Goal: Transaction & Acquisition: Purchase product/service

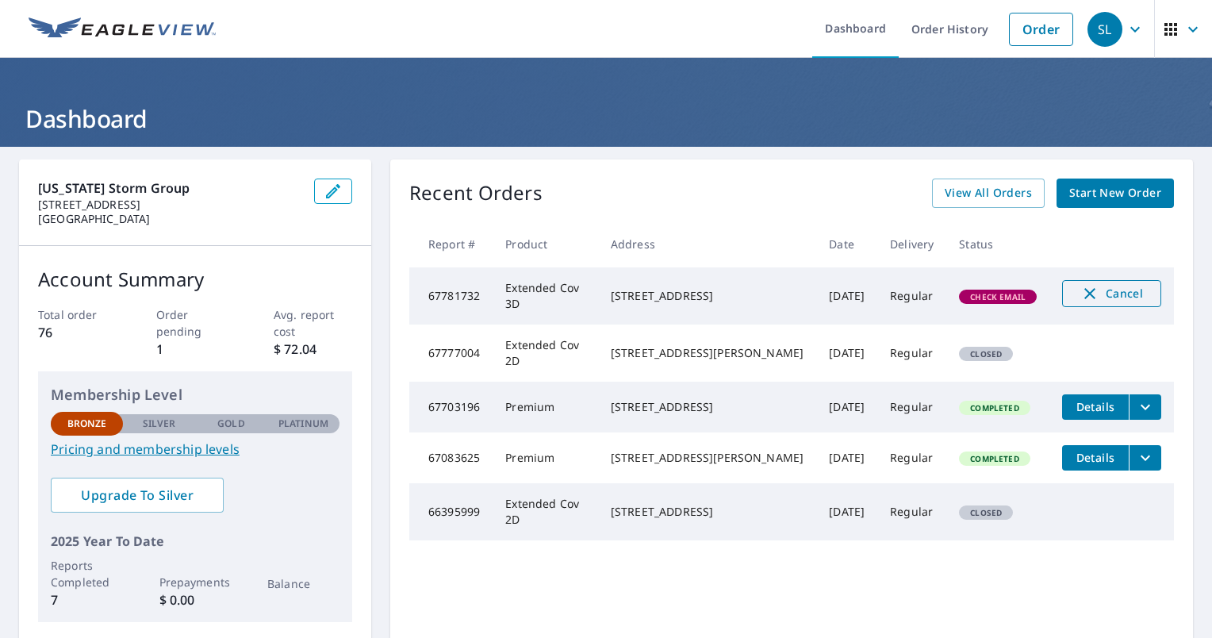
click at [1120, 302] on span "Cancel" at bounding box center [1112, 293] width 66 height 19
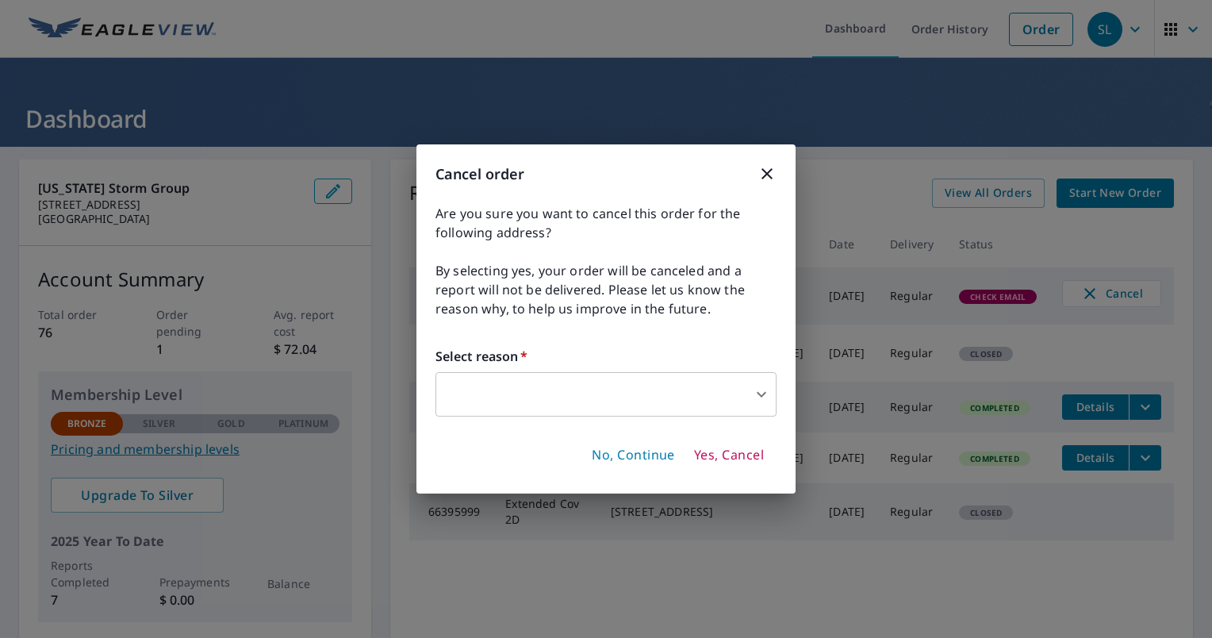
click at [744, 450] on span "Yes, Cancel" at bounding box center [729, 455] width 70 height 17
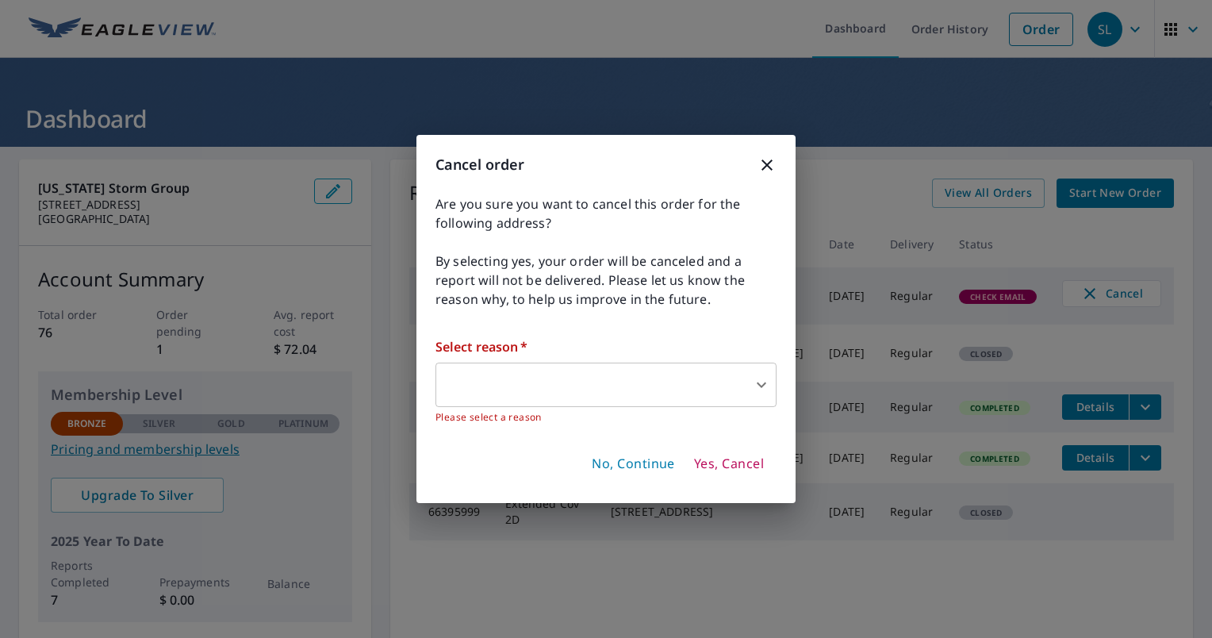
click at [696, 362] on div "Select reason   * ​ ​ Please select a reason" at bounding box center [606, 381] width 341 height 88
click at [690, 378] on body "SL SL Dashboard Order History Order SL Dashboard Texas Storm Group 6420 Frisco …" at bounding box center [606, 319] width 1212 height 638
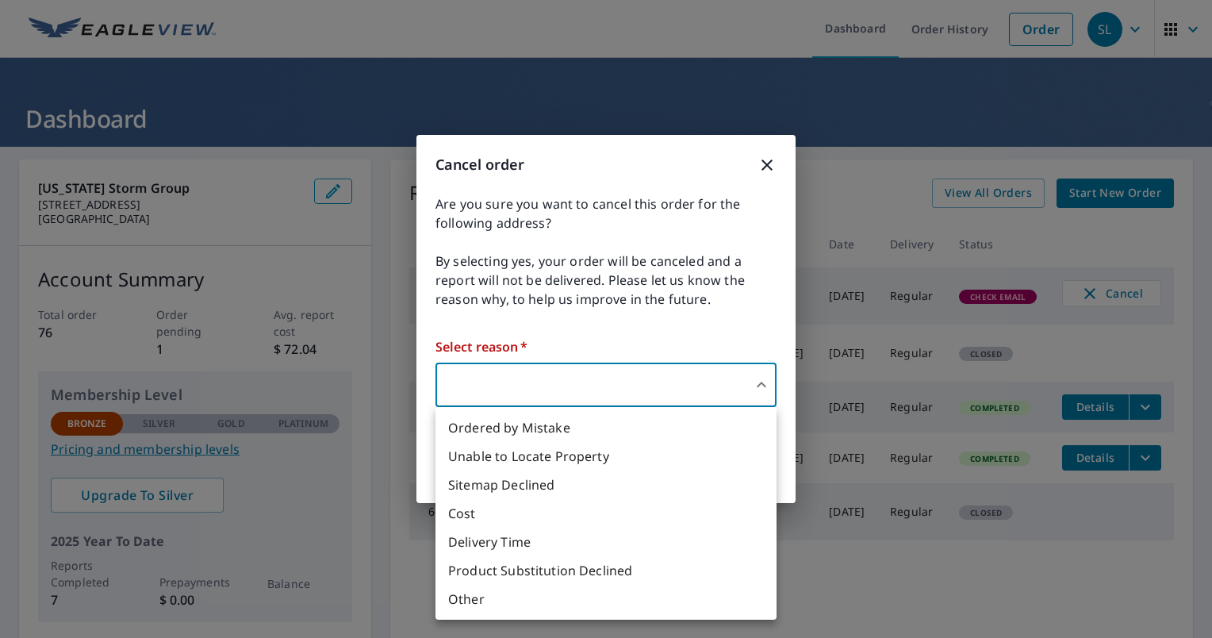
click at [513, 606] on li "Other" at bounding box center [606, 599] width 341 height 29
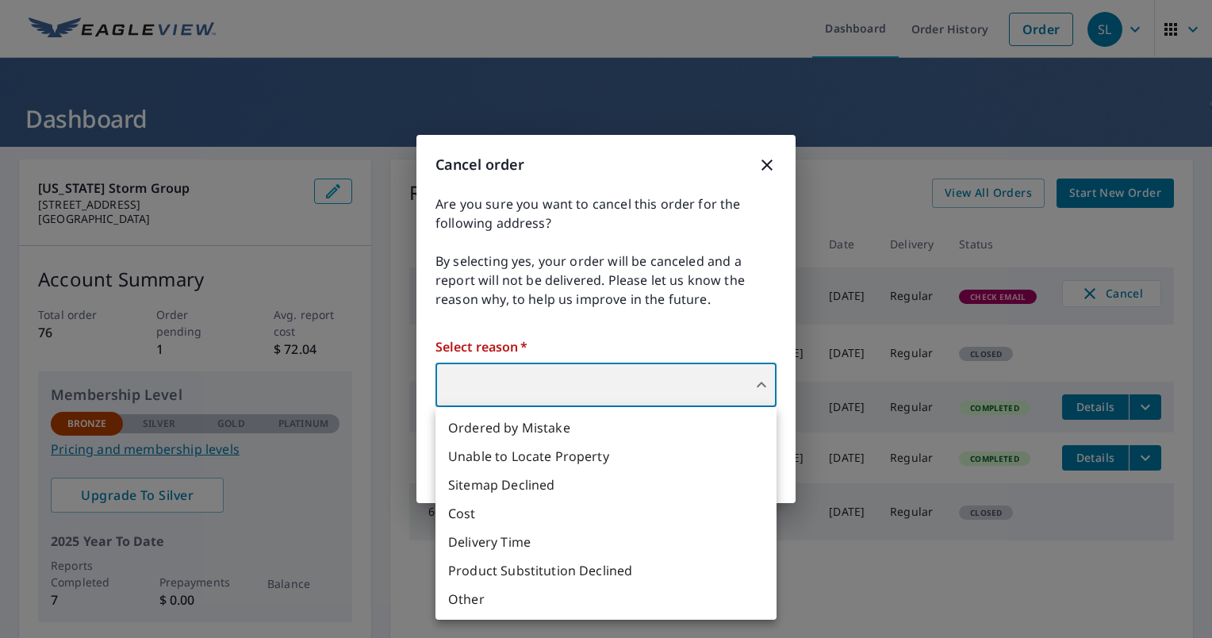
type input "36"
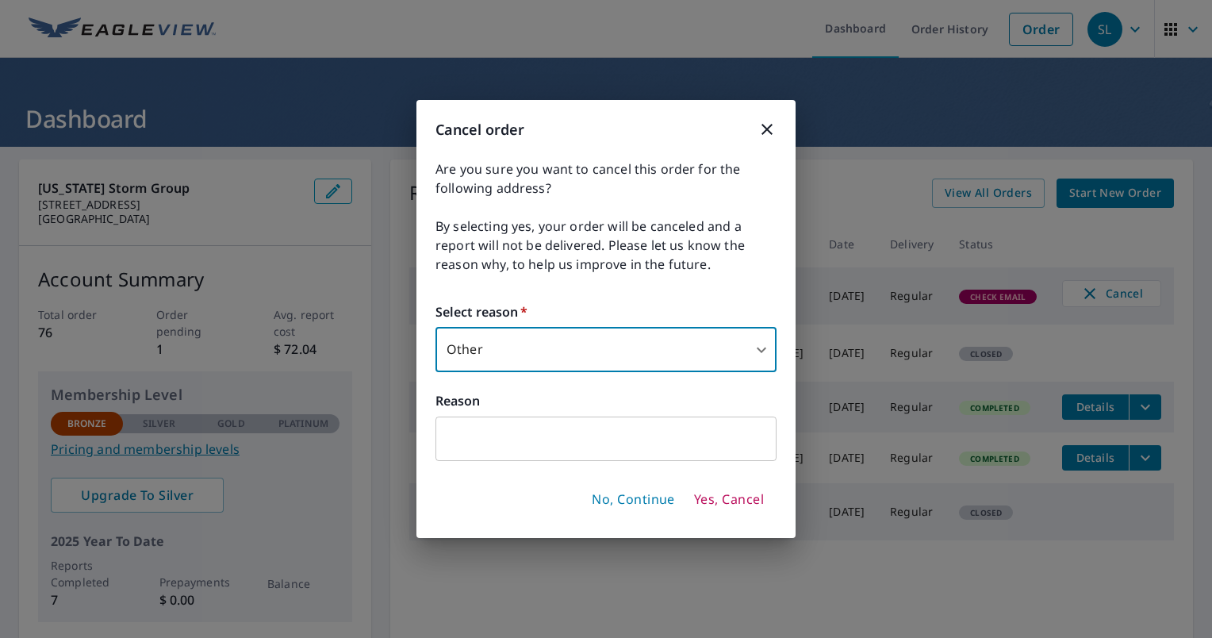
click at [726, 509] on button "Yes, Cancel" at bounding box center [729, 499] width 83 height 27
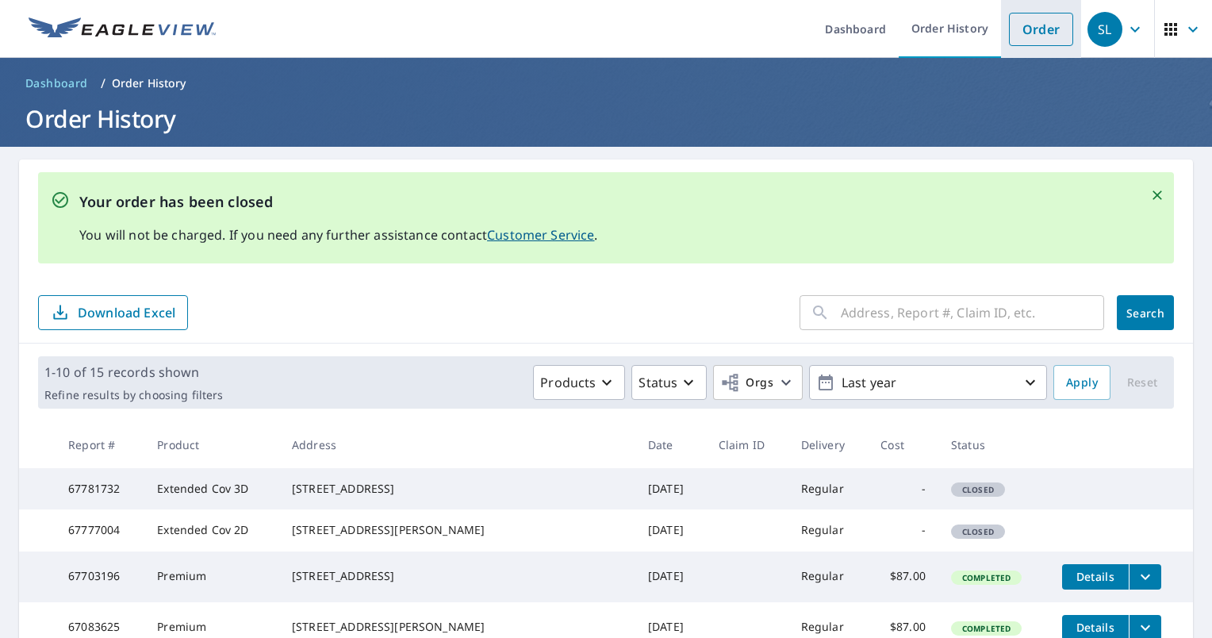
click at [1036, 28] on link "Order" at bounding box center [1041, 29] width 64 height 33
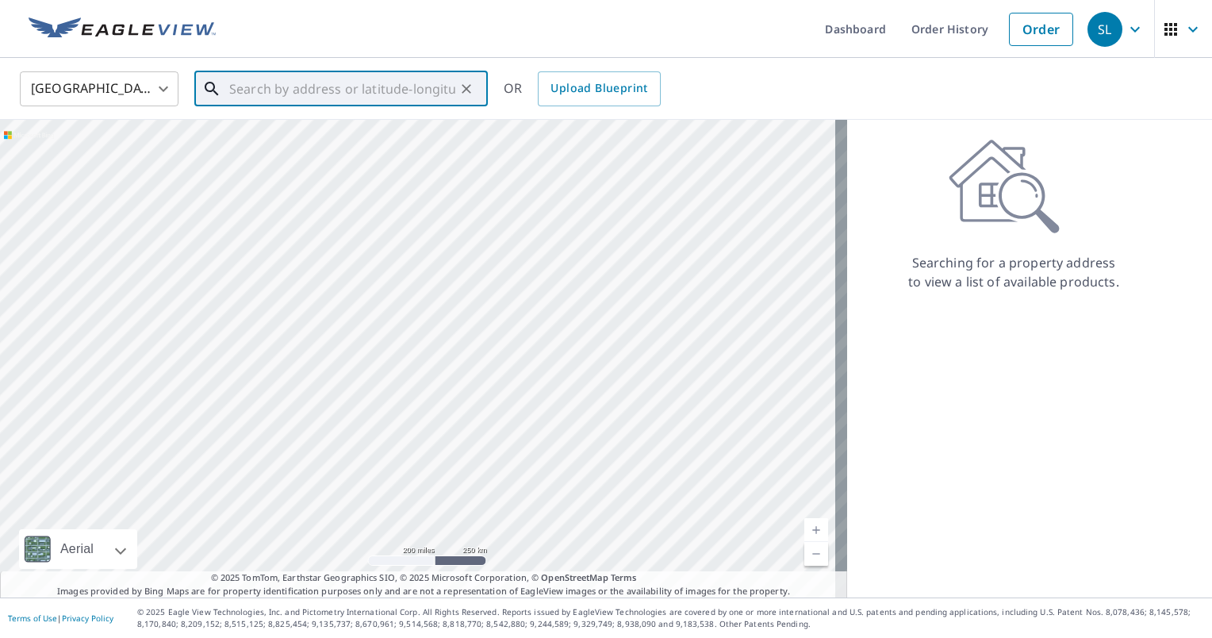
click at [248, 87] on input "text" at bounding box center [342, 89] width 226 height 44
paste input "6410 Dylan Springs Ln Katy, TX 77450"
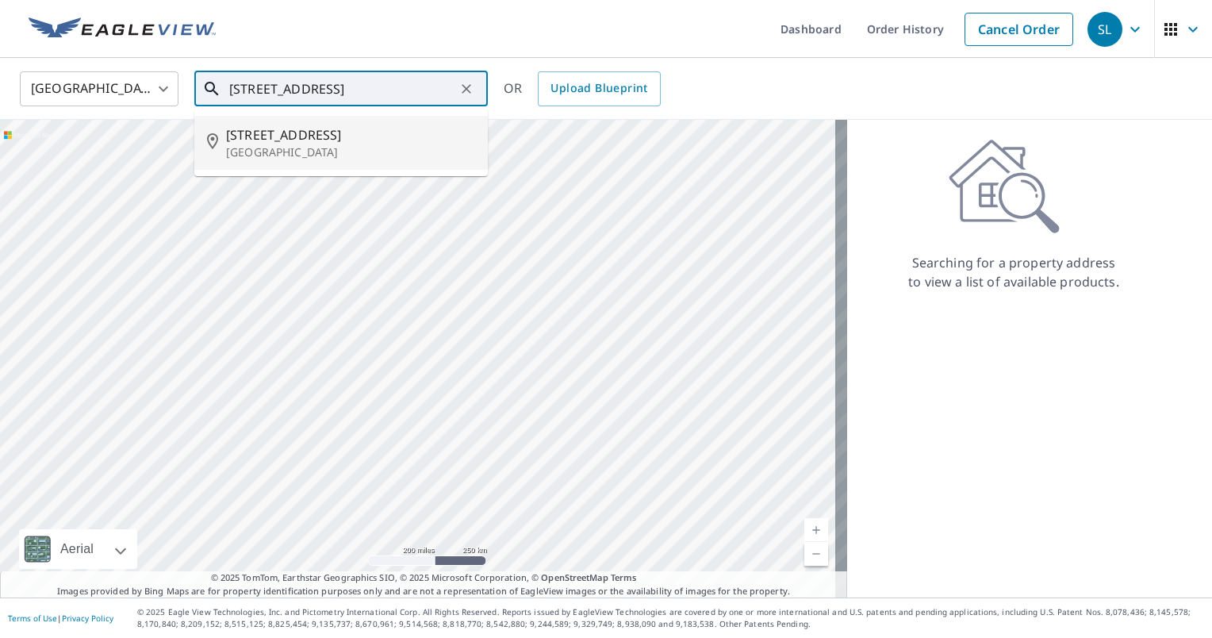
click at [298, 156] on p "Katy, TX 77450" at bounding box center [350, 152] width 249 height 16
type input "6410 Dylan Springs Ln Katy, TX 77450"
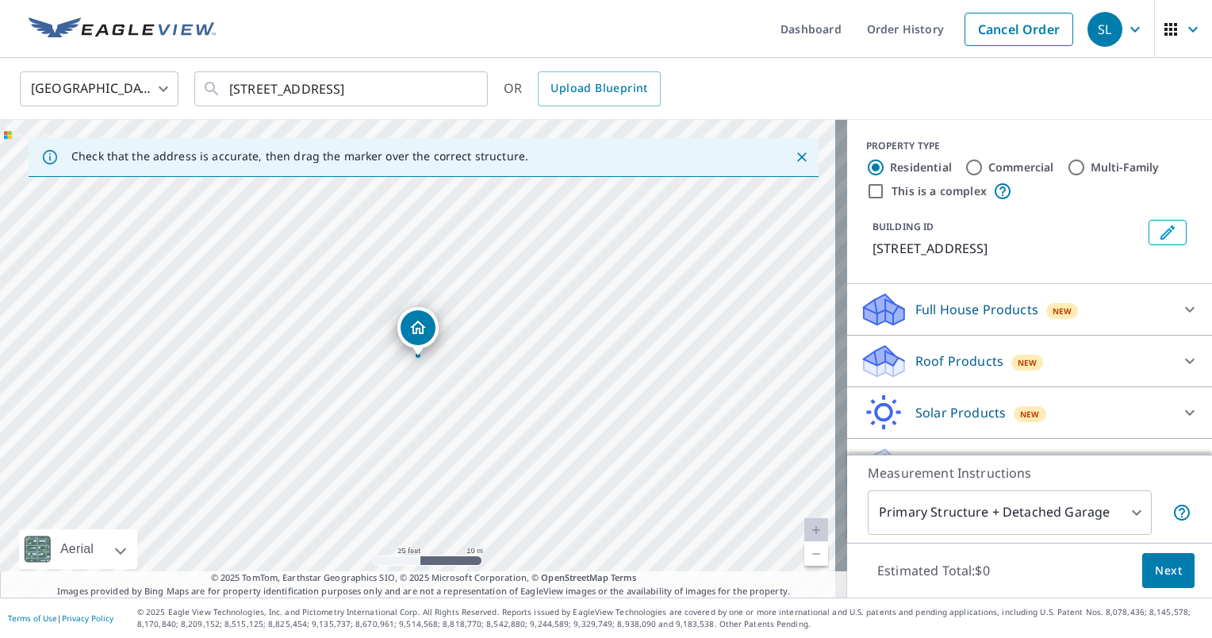
click at [1084, 356] on div "Roof Products New" at bounding box center [1015, 361] width 311 height 37
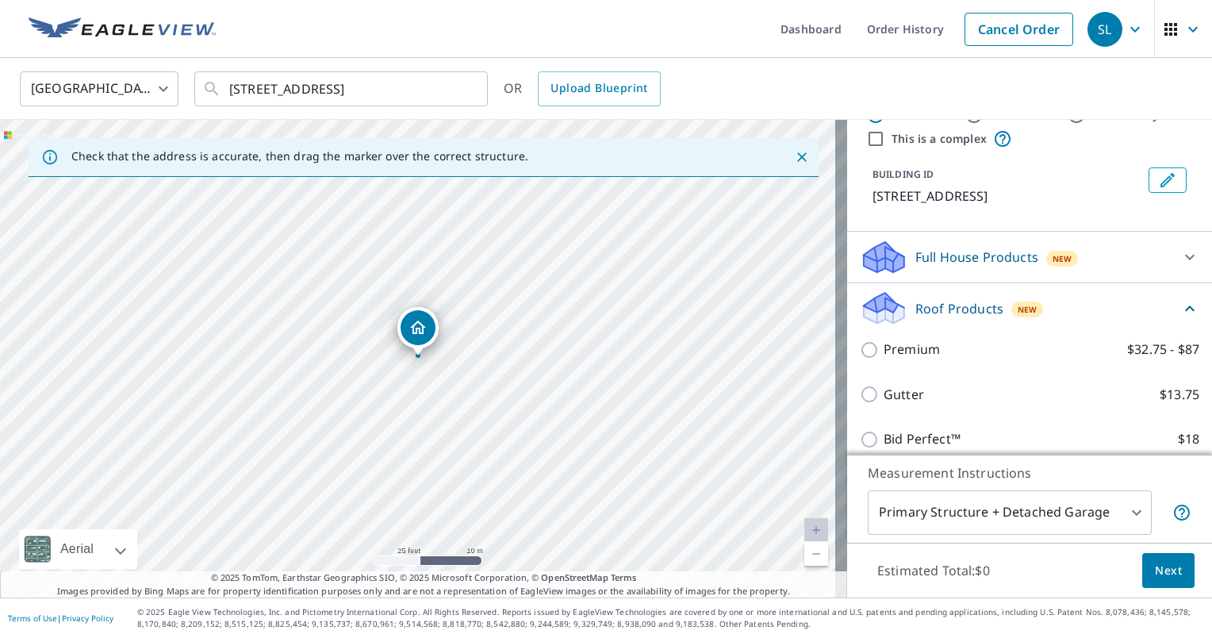
scroll to position [79, 0]
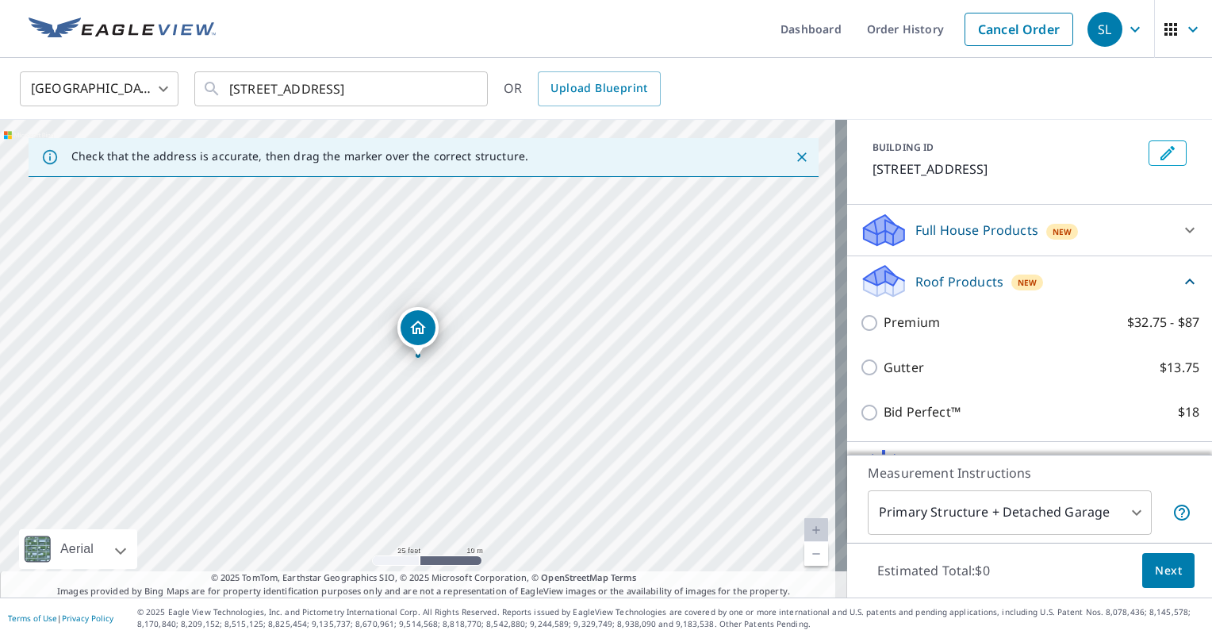
click at [1108, 214] on div "Full House Products New" at bounding box center [1015, 230] width 311 height 37
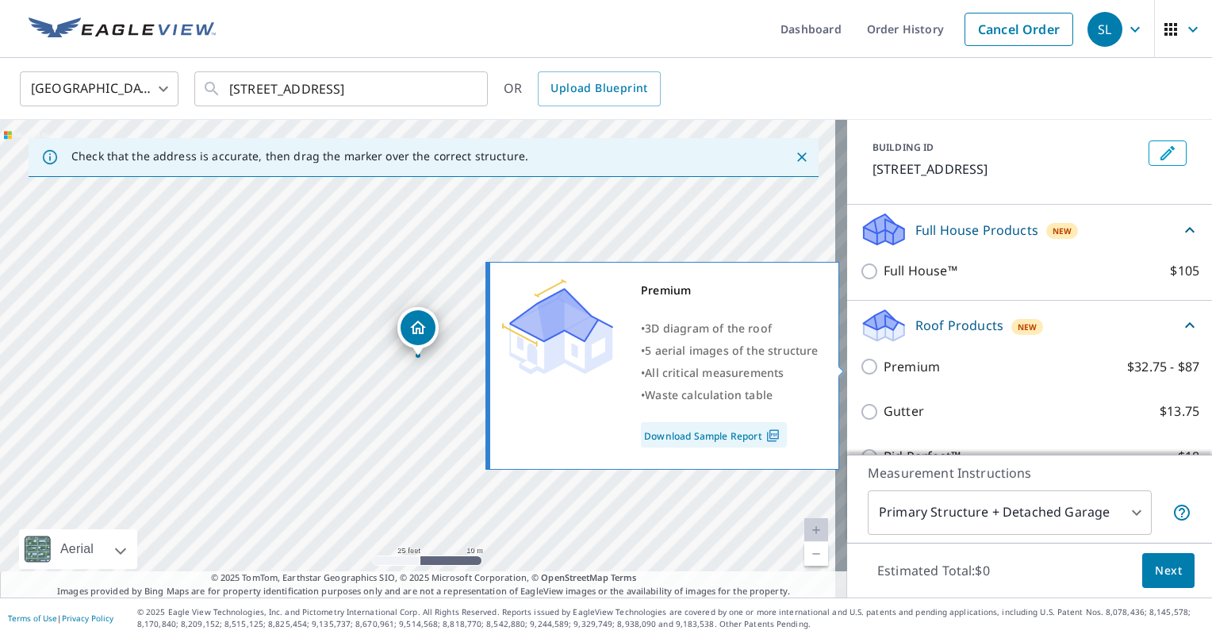
click at [860, 370] on input "Premium $32.75 - $87" at bounding box center [872, 366] width 24 height 19
checkbox input "true"
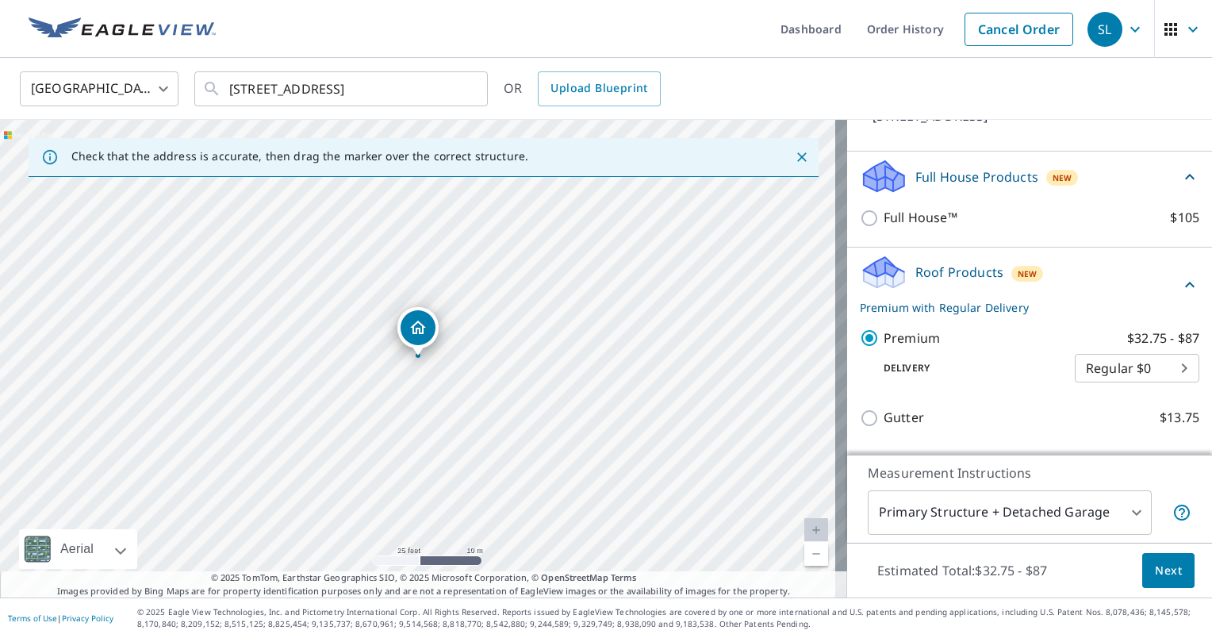
scroll to position [159, 0]
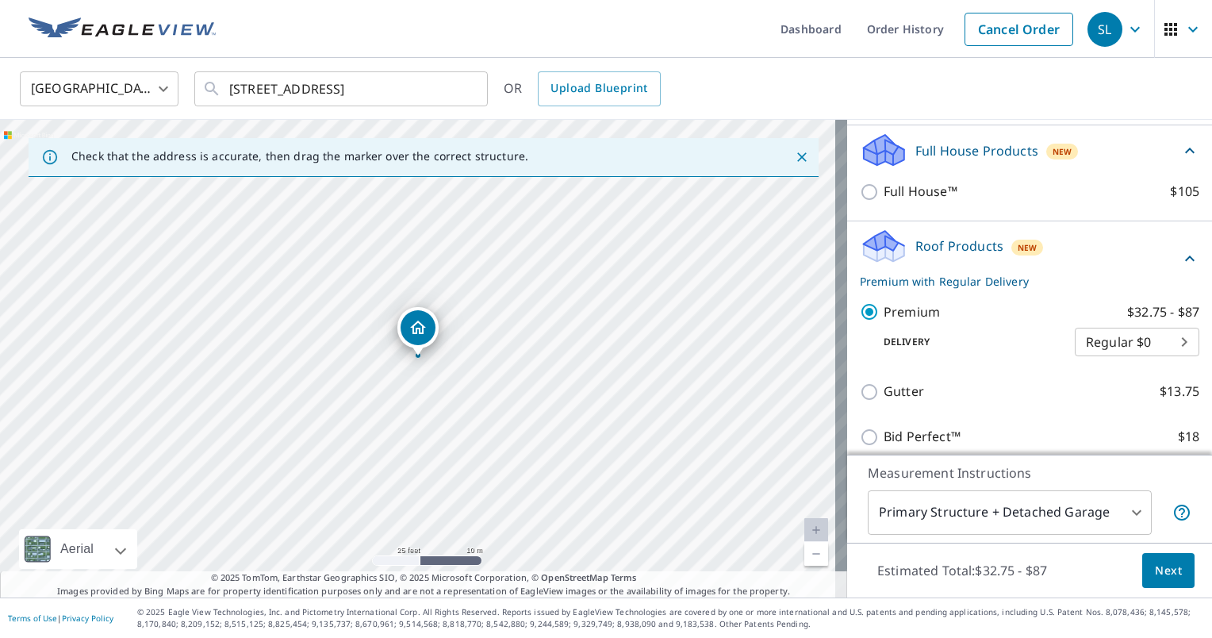
click at [1161, 574] on span "Next" at bounding box center [1168, 571] width 27 height 20
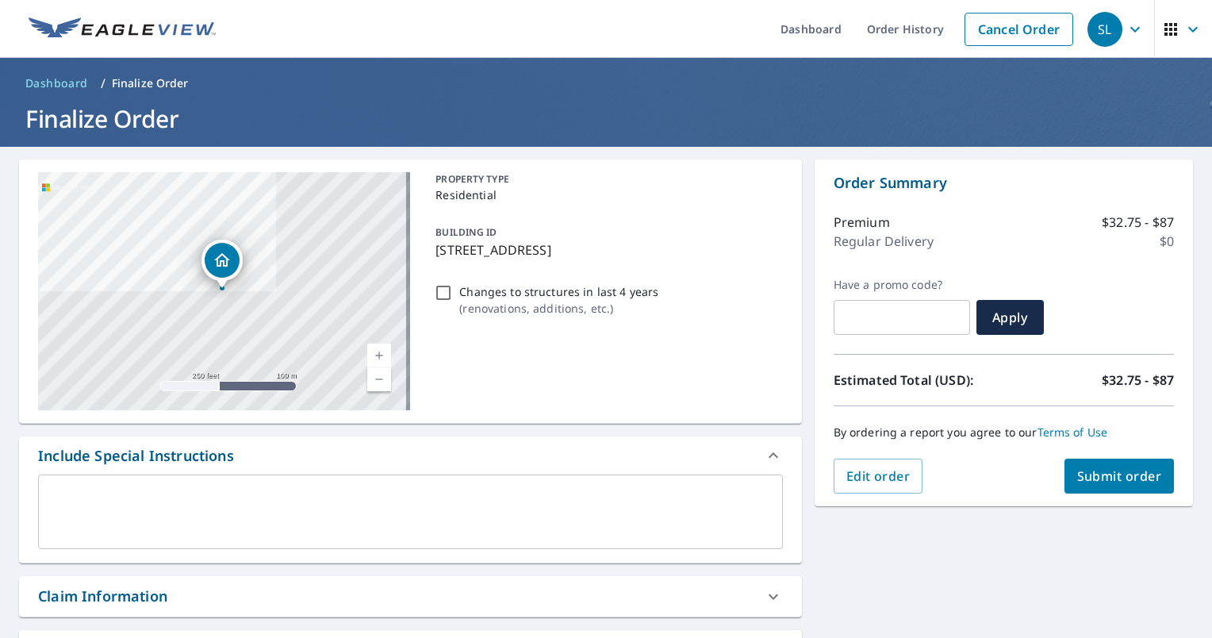
click at [1121, 481] on span "Submit order" at bounding box center [1120, 475] width 85 height 17
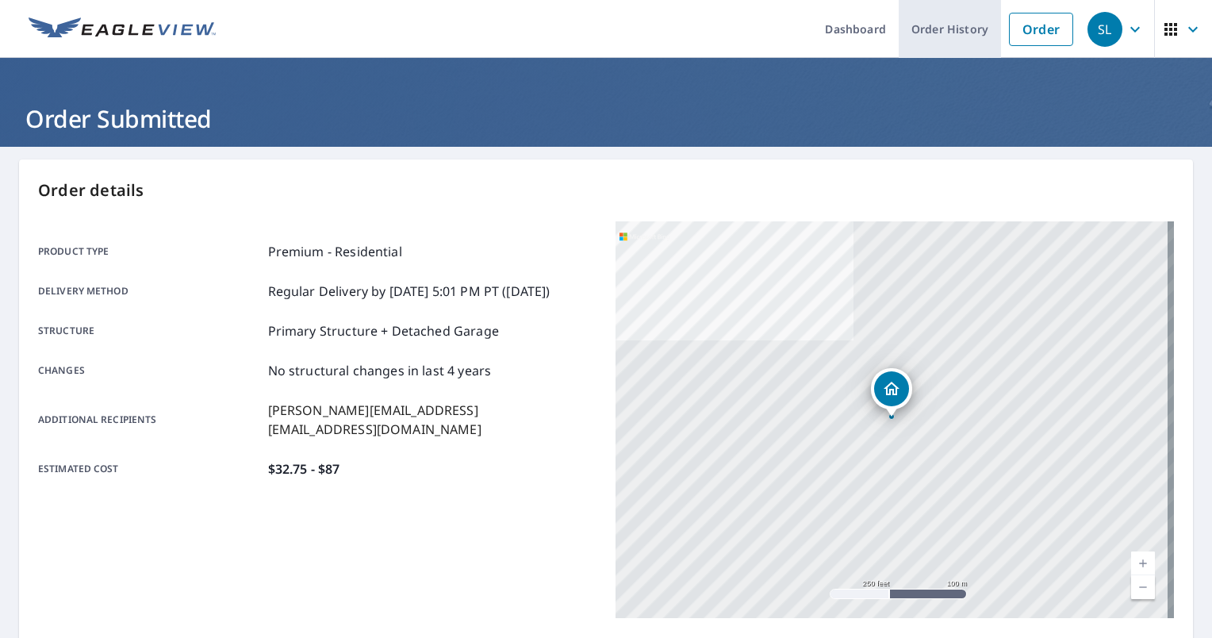
click at [949, 21] on link "Order History" at bounding box center [950, 29] width 102 height 58
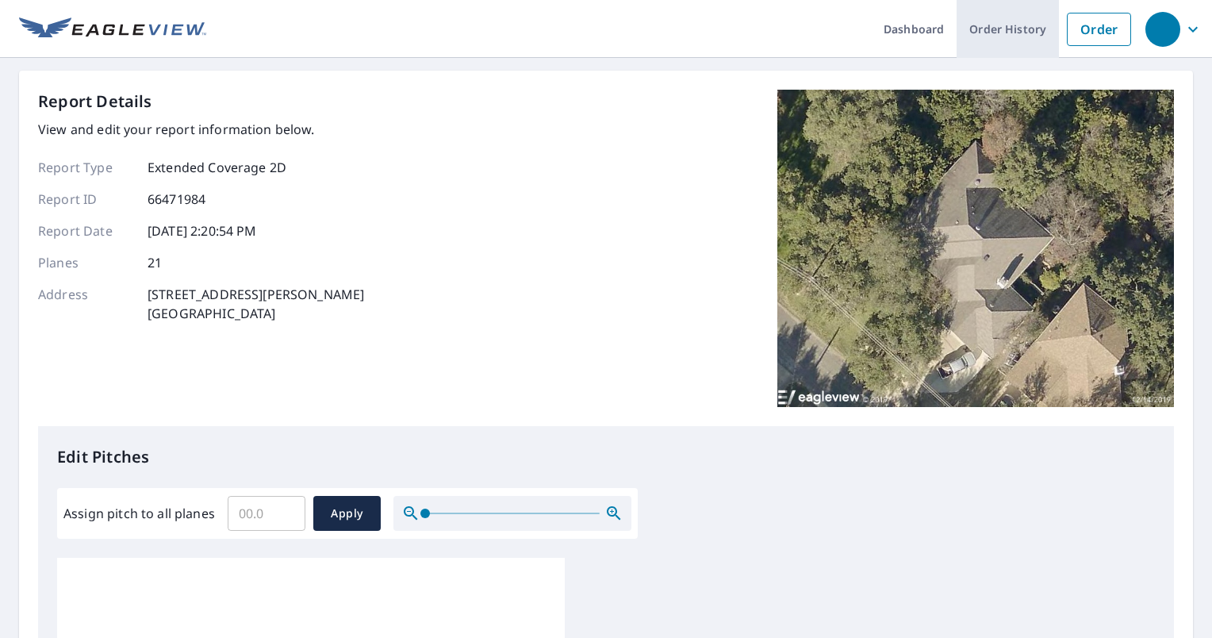
click at [993, 28] on link "Order History" at bounding box center [1008, 29] width 102 height 58
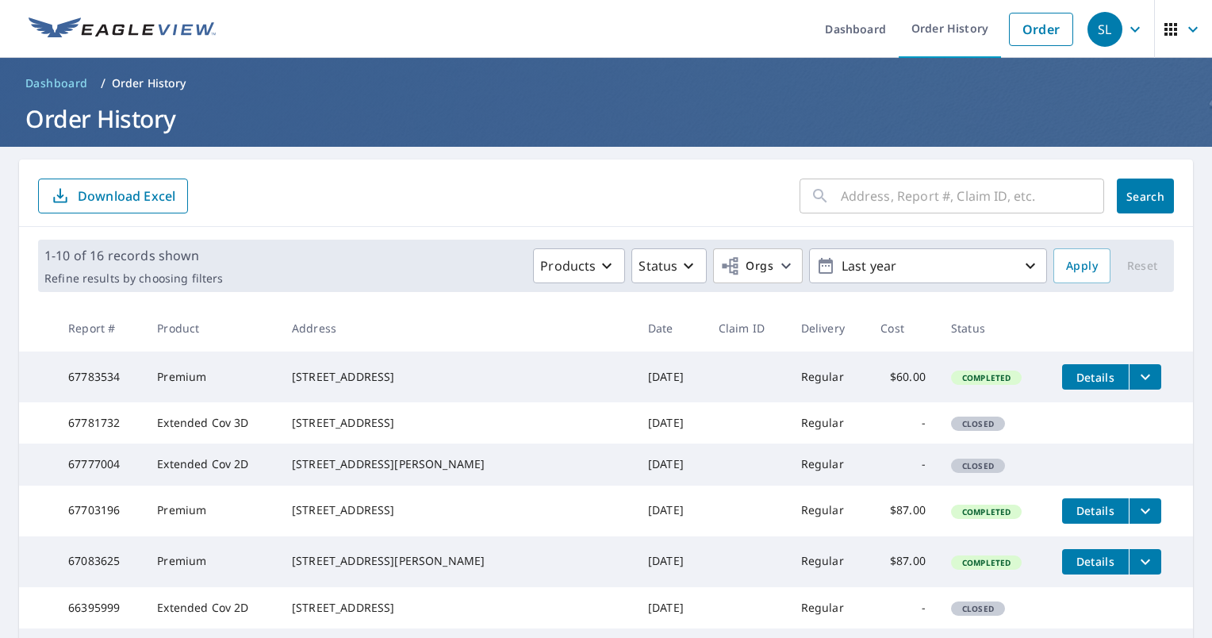
click at [1136, 379] on icon "filesDropdownBtn-67783534" at bounding box center [1145, 376] width 19 height 19
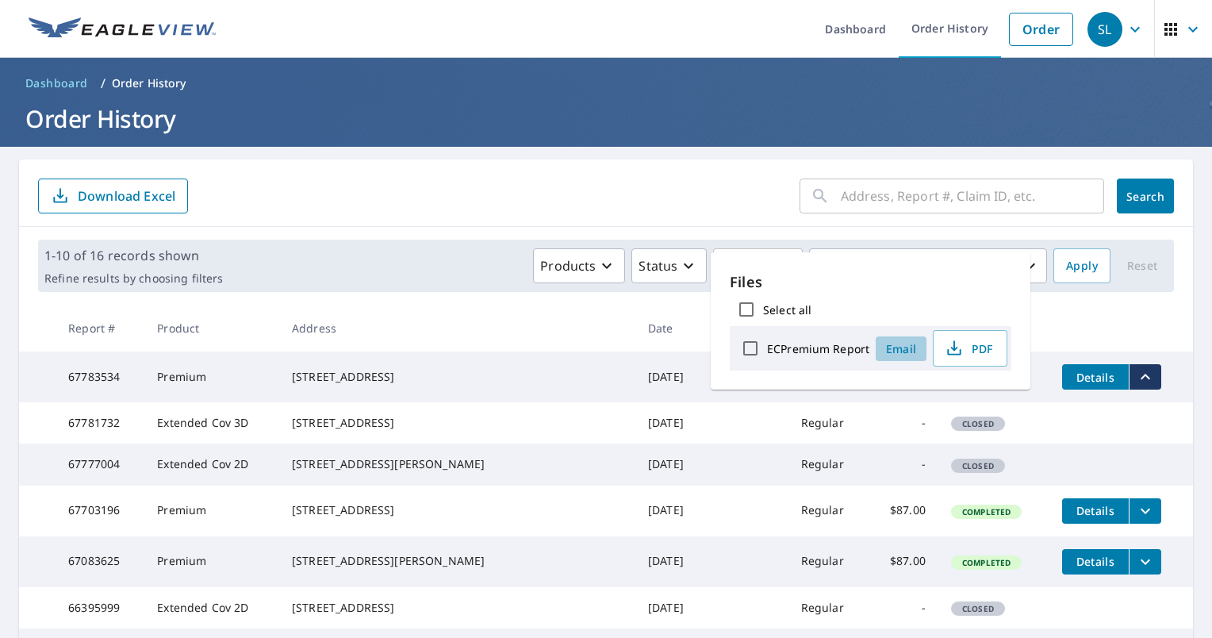
click at [908, 349] on span "Email" at bounding box center [901, 348] width 38 height 15
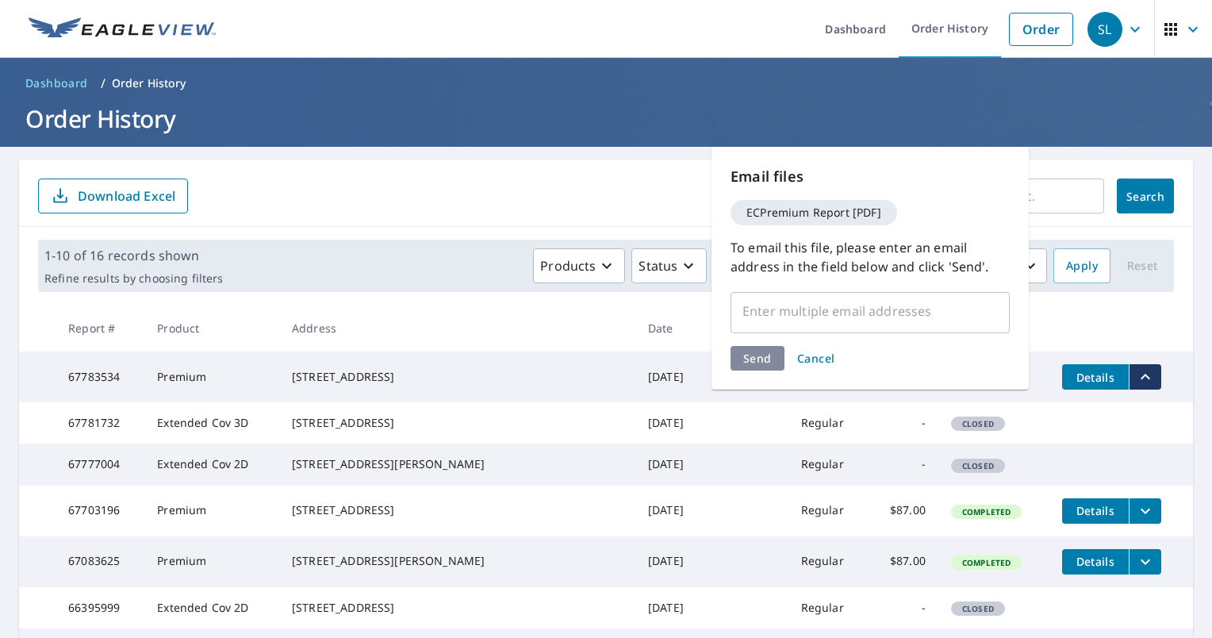
click at [878, 302] on input "text" at bounding box center [858, 311] width 241 height 30
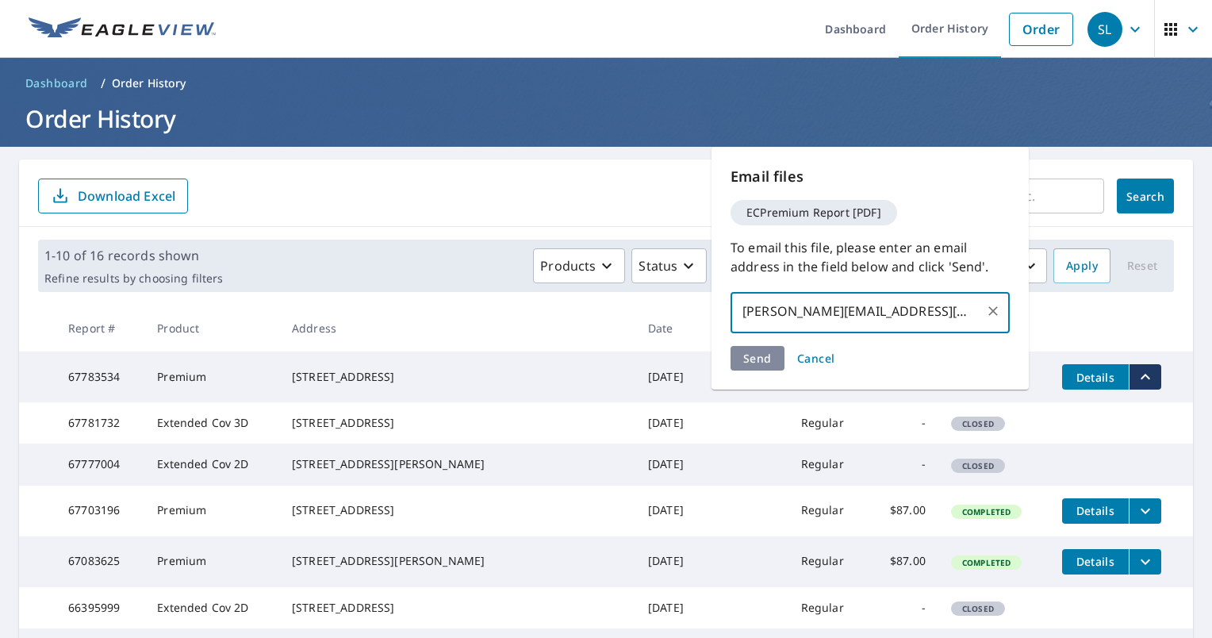
type input "[PERSON_NAME][EMAIL_ADDRESS][DOMAIN_NAME]"
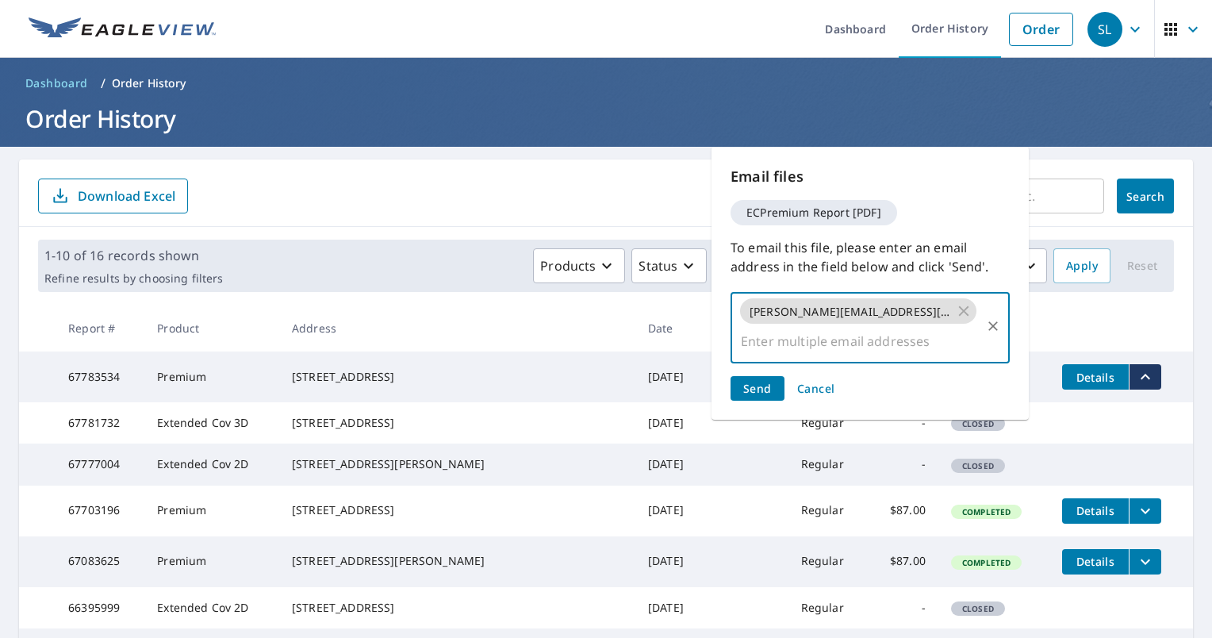
click at [763, 381] on span "Send" at bounding box center [758, 388] width 29 height 15
